Goal: Task Accomplishment & Management: Manage account settings

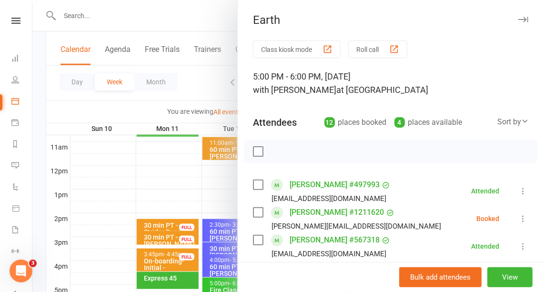
click at [518, 17] on icon "button" at bounding box center [523, 20] width 10 height 6
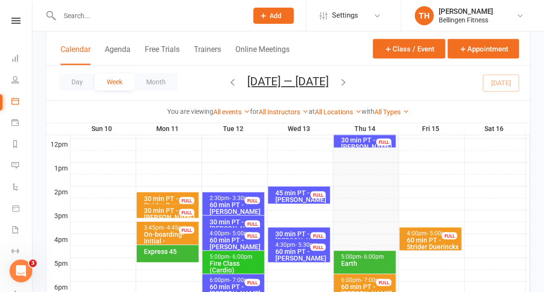
scroll to position [345, 0]
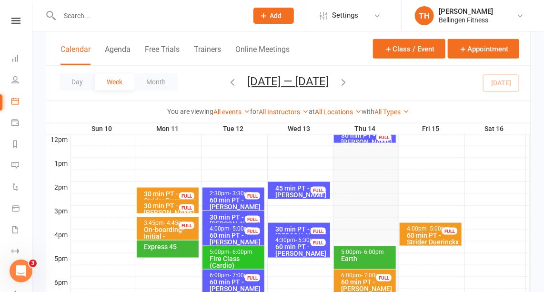
click at [68, 17] on input "text" at bounding box center [149, 15] width 184 height 13
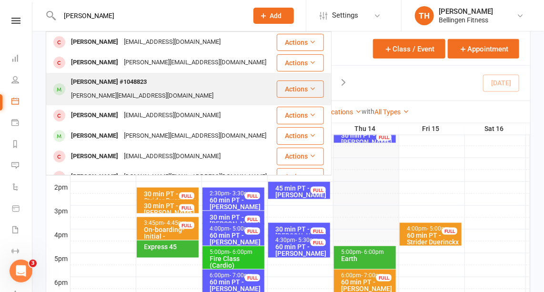
type input "[PERSON_NAME]"
click at [110, 85] on div "[PERSON_NAME] #1048823" at bounding box center [108, 82] width 81 height 14
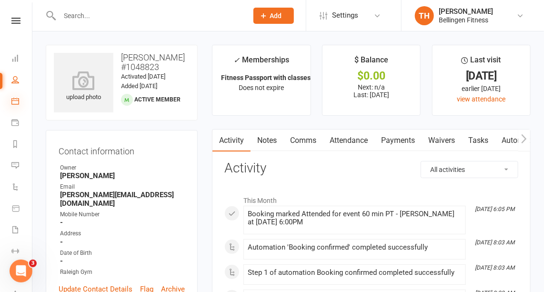
click at [14, 98] on icon at bounding box center [15, 101] width 8 height 8
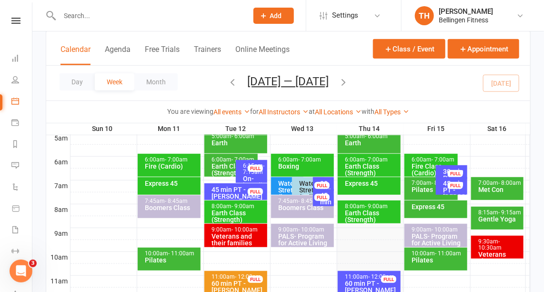
scroll to position [181, 0]
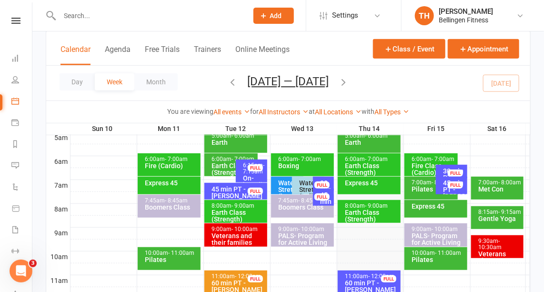
click at [425, 187] on div "Pilates" at bounding box center [433, 189] width 45 height 7
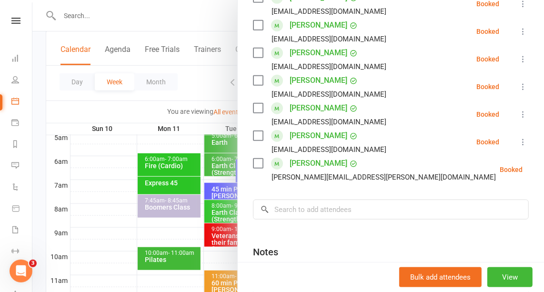
scroll to position [0, 0]
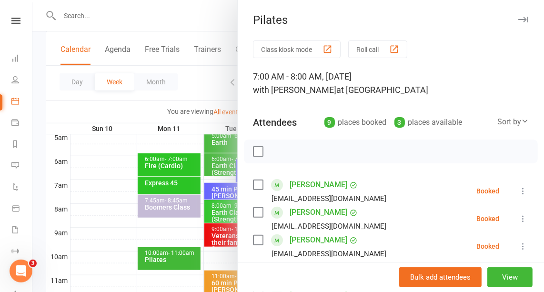
click at [518, 20] on icon "button" at bounding box center [523, 20] width 10 height 6
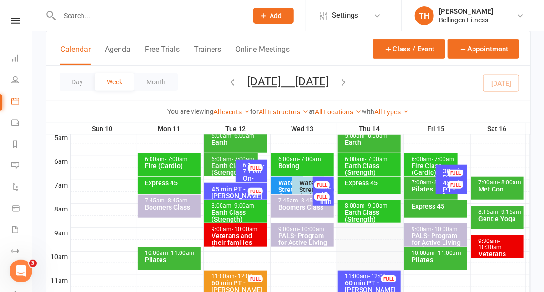
click at [77, 17] on input "text" at bounding box center [149, 15] width 184 height 13
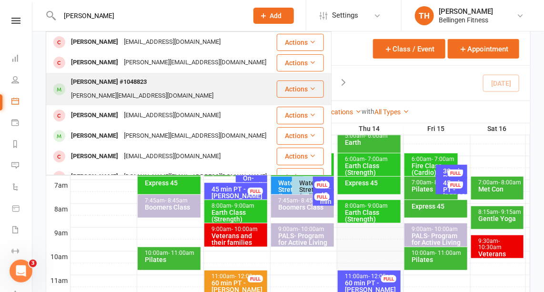
type input "[PERSON_NAME]"
click at [128, 86] on div "[PERSON_NAME] #1048823" at bounding box center [108, 82] width 81 height 14
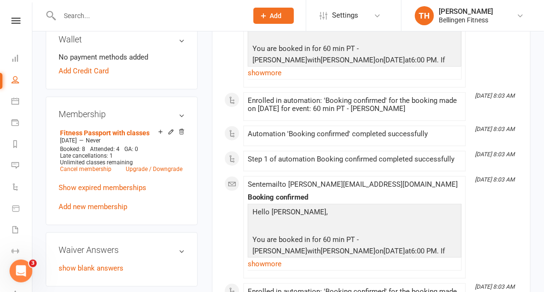
scroll to position [304, 0]
click at [87, 203] on link "Add new membership" at bounding box center [93, 207] width 69 height 9
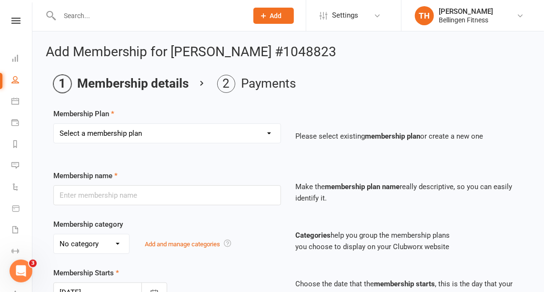
click at [178, 131] on select "Select a membership plan Create new Membership Plan Gym membership WITH classes…" at bounding box center [167, 133] width 227 height 19
select select "17"
click at [54, 124] on select "Select a membership plan Create new Membership Plan Gym membership WITH classes…" at bounding box center [167, 133] width 227 height 19
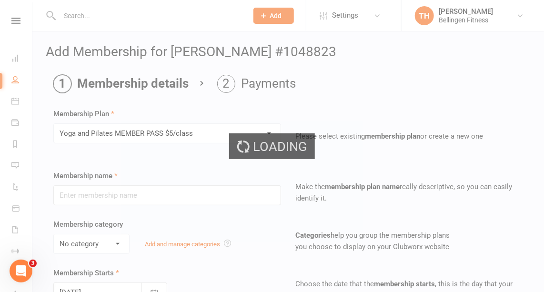
type input "Yoga and Pilates MEMBER PASS $5/class"
select select "1"
type input "4"
select select "2"
type input "10"
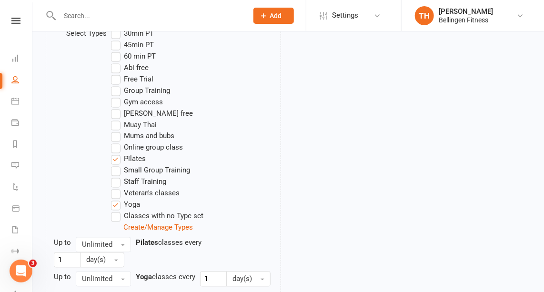
scroll to position [559, 0]
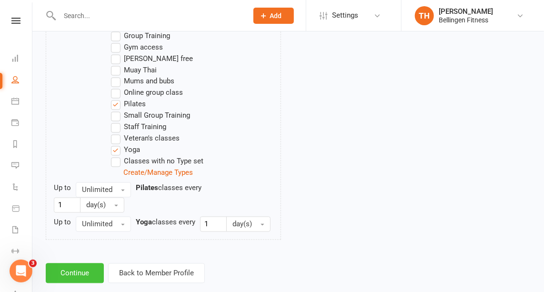
click at [70, 264] on button "Continue" at bounding box center [75, 274] width 58 height 20
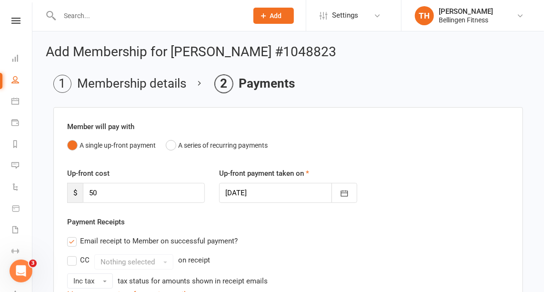
scroll to position [300, 0]
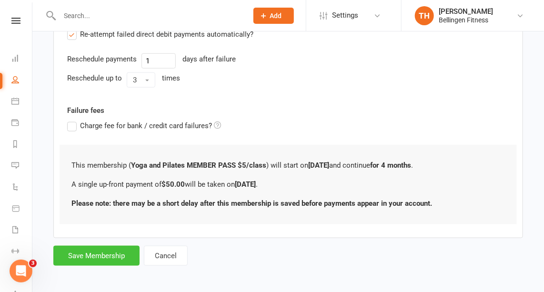
click at [102, 251] on button "Save Membership" at bounding box center [96, 256] width 86 height 20
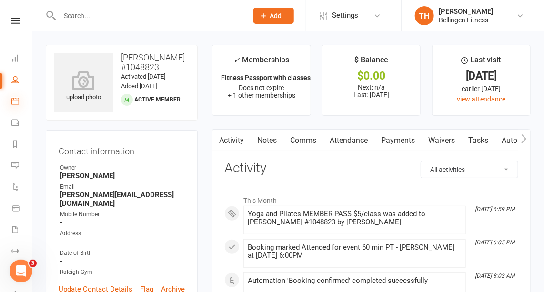
click at [17, 101] on icon at bounding box center [15, 101] width 8 height 8
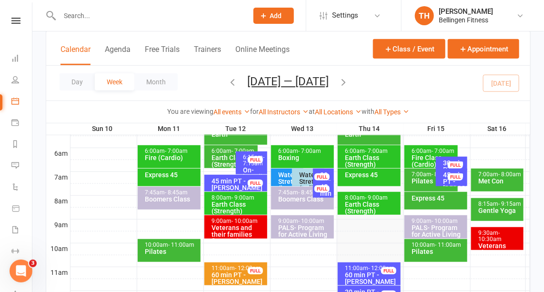
scroll to position [189, 0]
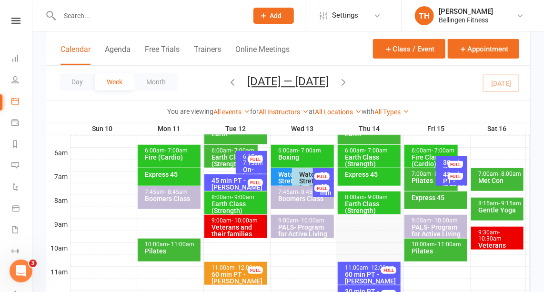
click at [416, 179] on div "Pilates" at bounding box center [433, 180] width 45 height 7
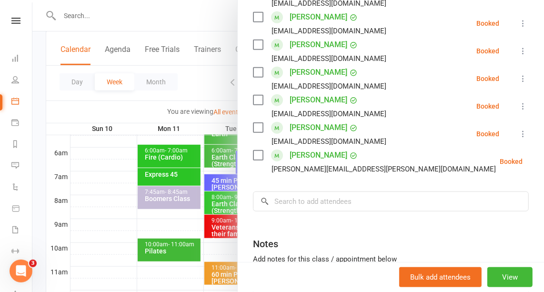
scroll to position [255, 0]
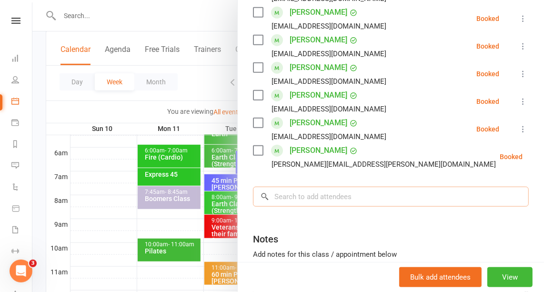
click at [314, 199] on input "search" at bounding box center [391, 197] width 276 height 20
type input "[PERSON_NAME]"
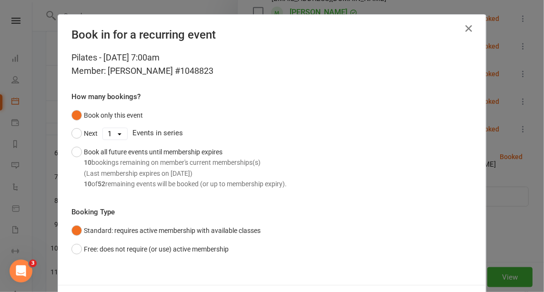
scroll to position [42, 0]
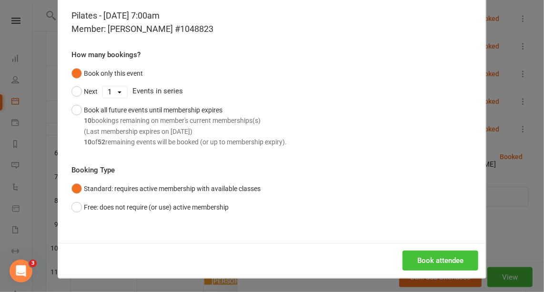
click at [443, 261] on button "Book attendee" at bounding box center [441, 261] width 76 height 20
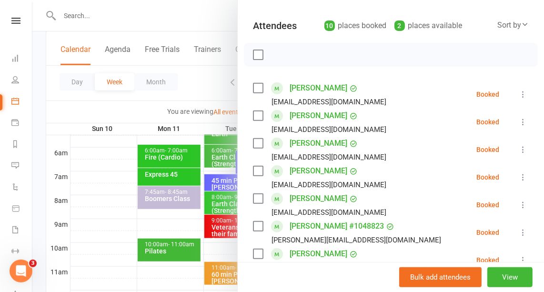
scroll to position [0, 0]
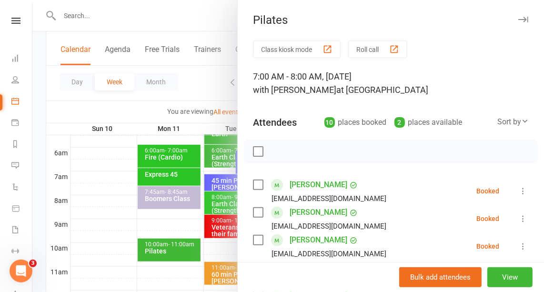
click at [518, 19] on icon "button" at bounding box center [523, 20] width 10 height 6
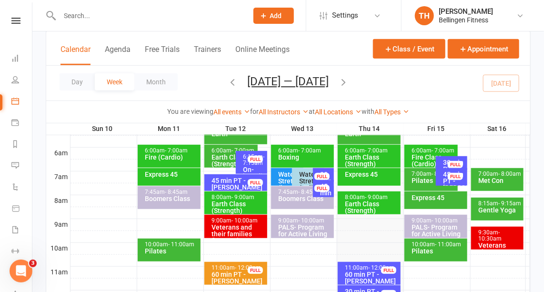
click at [80, 19] on input "text" at bounding box center [149, 15] width 184 height 13
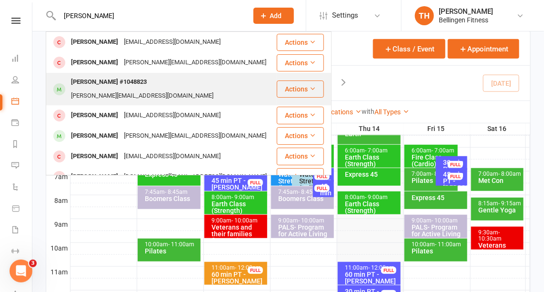
type input "[PERSON_NAME]"
click at [102, 80] on div "[PERSON_NAME] #1048823" at bounding box center [108, 82] width 81 height 14
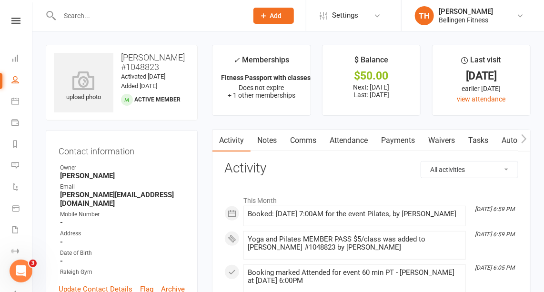
click at [400, 137] on link "Payments" at bounding box center [398, 141] width 47 height 22
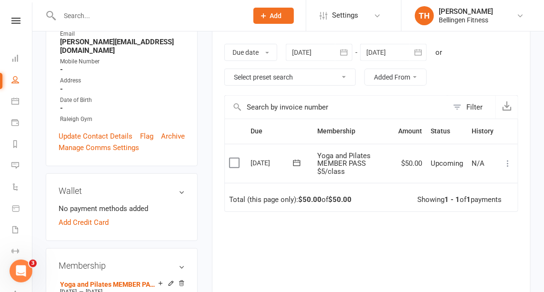
scroll to position [153, 0]
click at [507, 161] on icon at bounding box center [508, 164] width 10 height 10
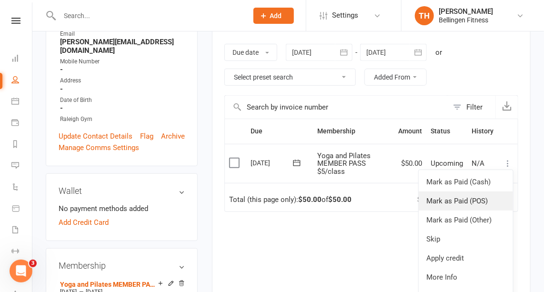
click at [471, 199] on link "Mark as Paid (POS)" at bounding box center [466, 201] width 94 height 19
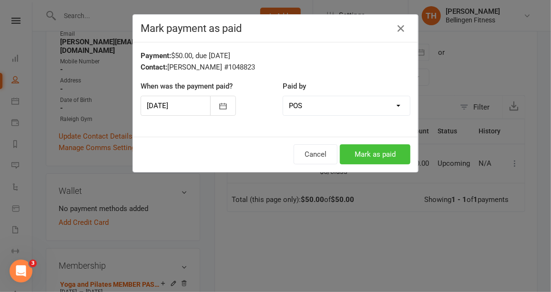
click at [386, 155] on button "Mark as paid" at bounding box center [375, 154] width 71 height 20
